Goal: Navigation & Orientation: Find specific page/section

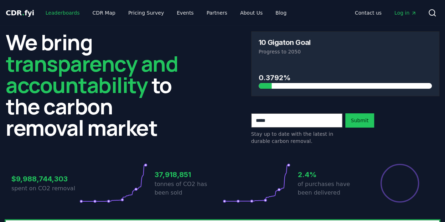
click at [55, 11] on link "Leaderboards" at bounding box center [63, 12] width 46 height 13
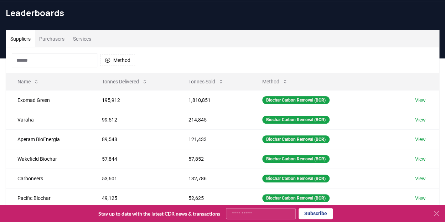
scroll to position [71, 0]
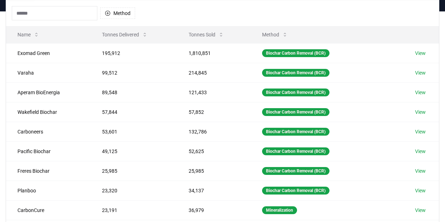
scroll to position [71, 0]
